Goal: Task Accomplishment & Management: Use online tool/utility

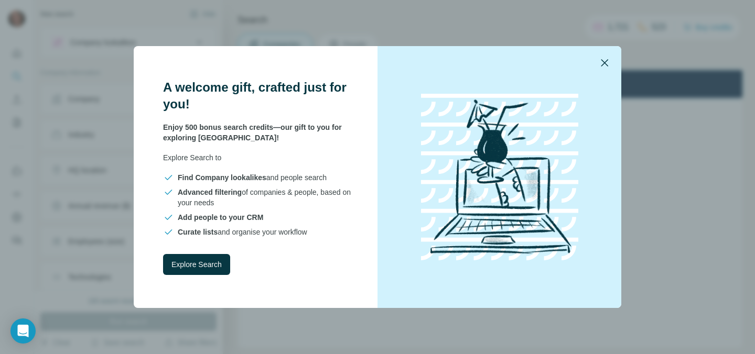
click at [604, 61] on icon "button" at bounding box center [604, 63] width 13 height 13
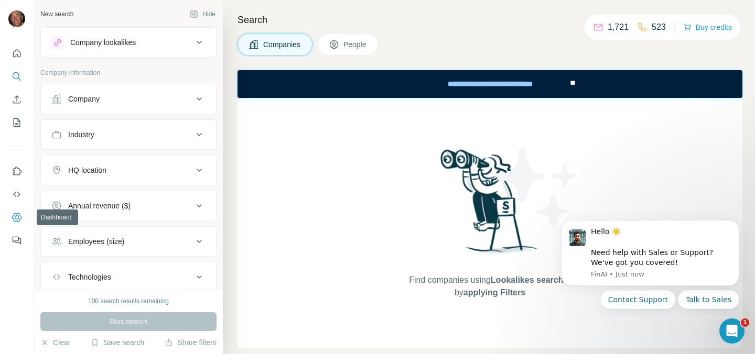
click at [16, 213] on icon "Dashboard" at bounding box center [16, 217] width 9 height 9
click at [15, 60] on button "Quick start" at bounding box center [16, 53] width 17 height 19
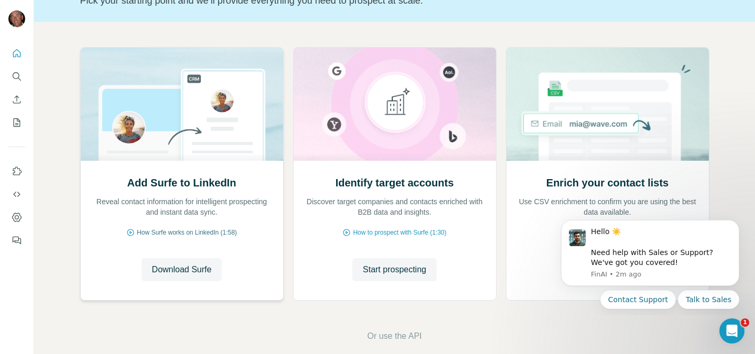
scroll to position [96, 0]
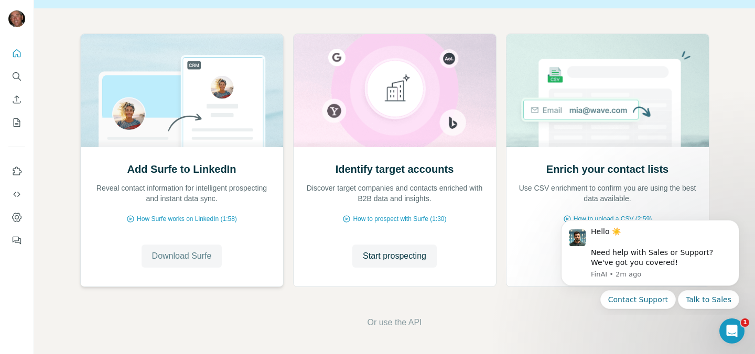
click at [178, 251] on span "Download Surfe" at bounding box center [182, 256] width 60 height 13
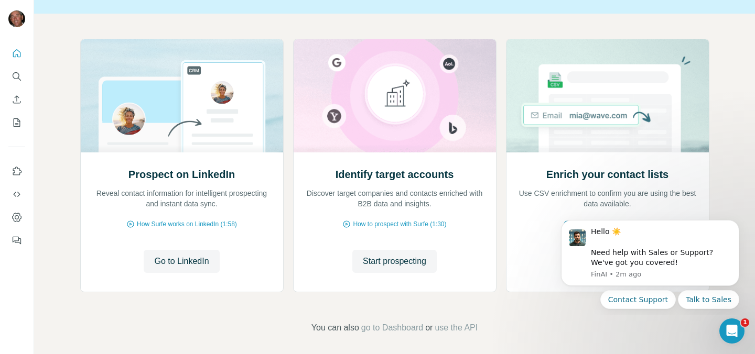
scroll to position [94, 0]
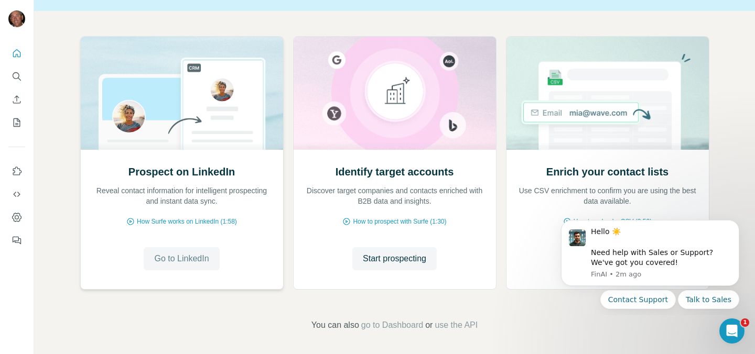
click at [175, 256] on span "Go to LinkedIn" at bounding box center [181, 259] width 55 height 13
